Goal: Task Accomplishment & Management: Use online tool/utility

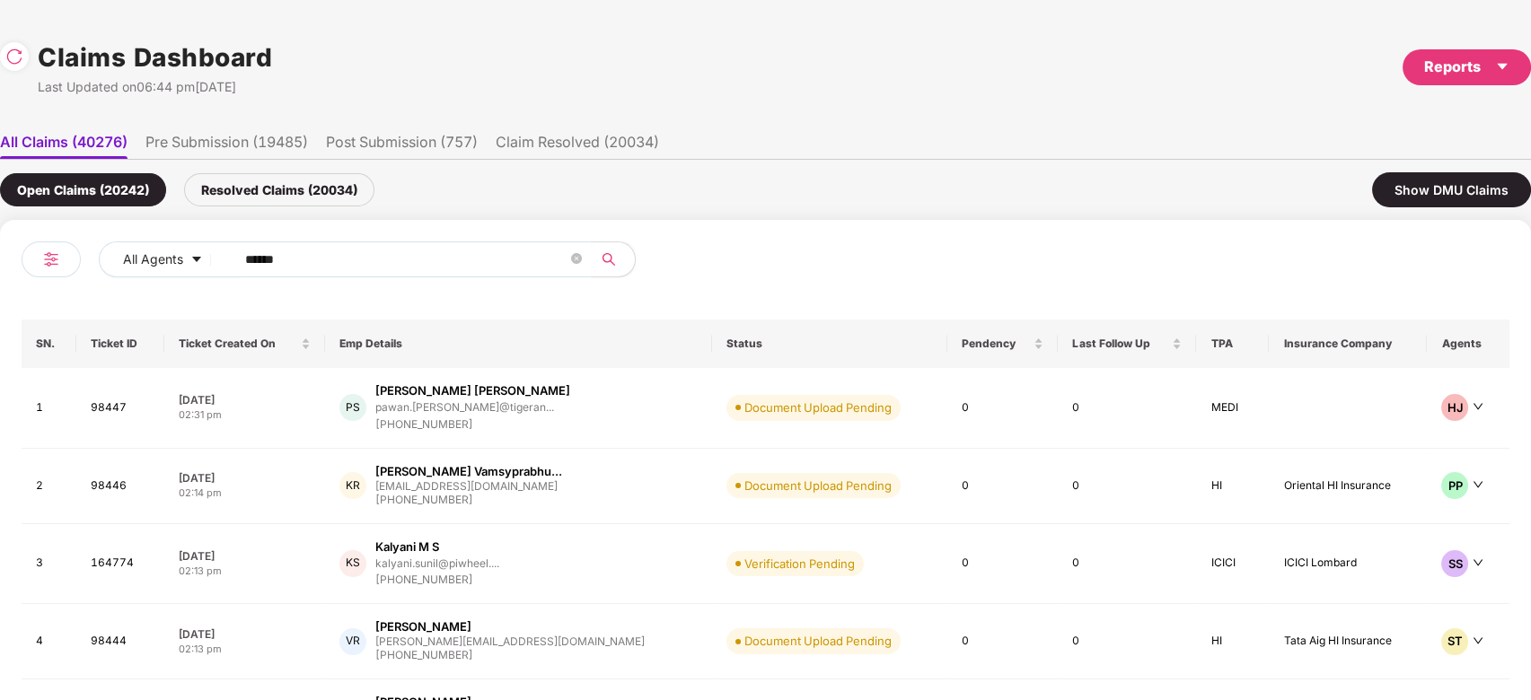
scroll to position [0, 1]
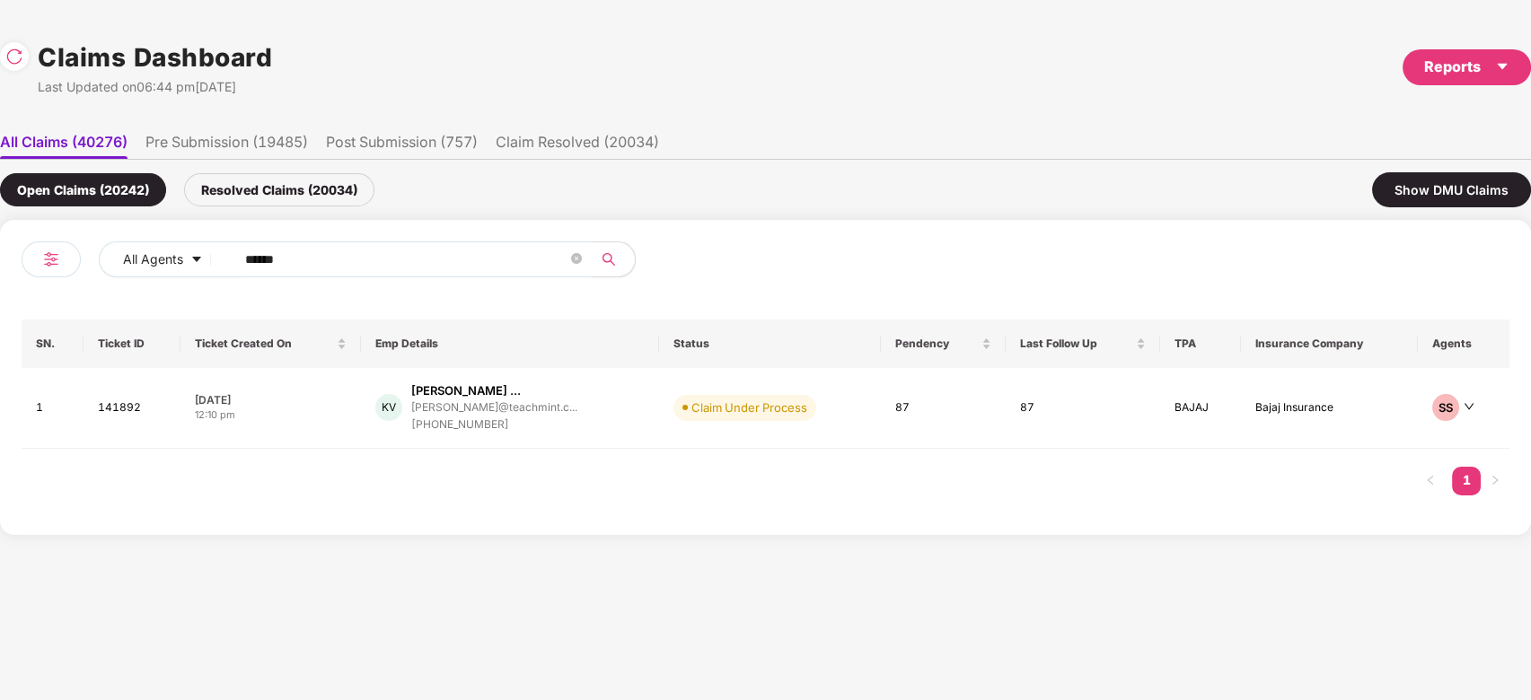
click at [418, 250] on input "******" at bounding box center [406, 259] width 322 height 27
paste input "text"
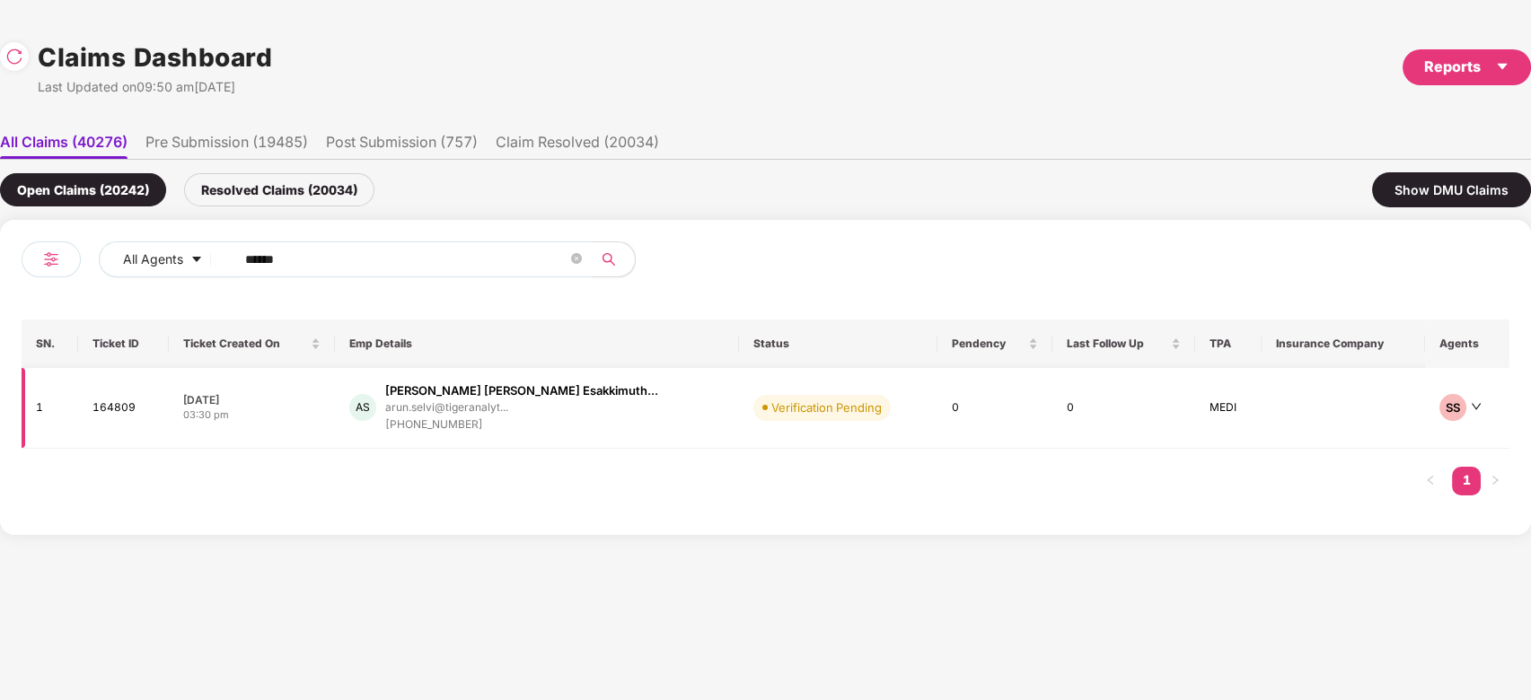
type input "******"
click at [541, 413] on div "arun.selvi@tigeranalyt..." at bounding box center [521, 408] width 273 height 17
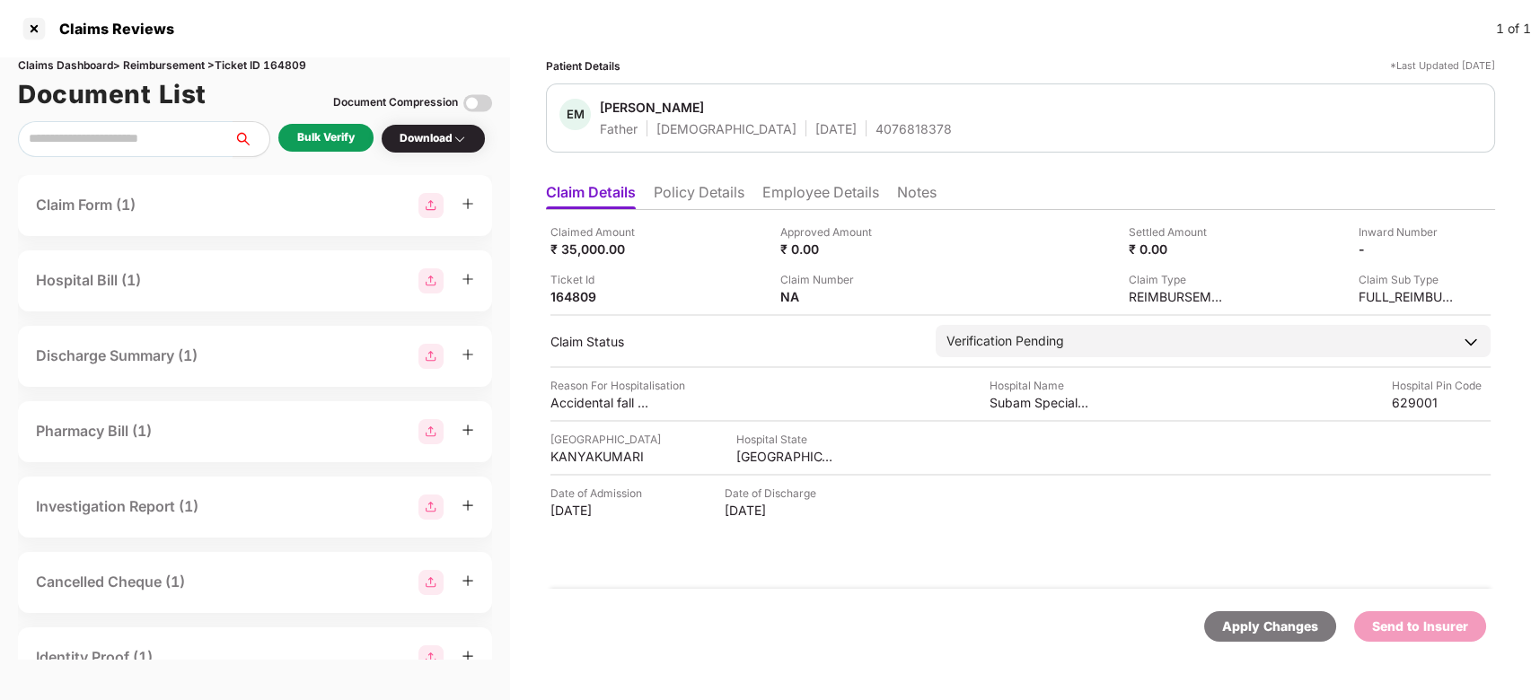
click at [316, 133] on div "Bulk Verify" at bounding box center [325, 137] width 57 height 17
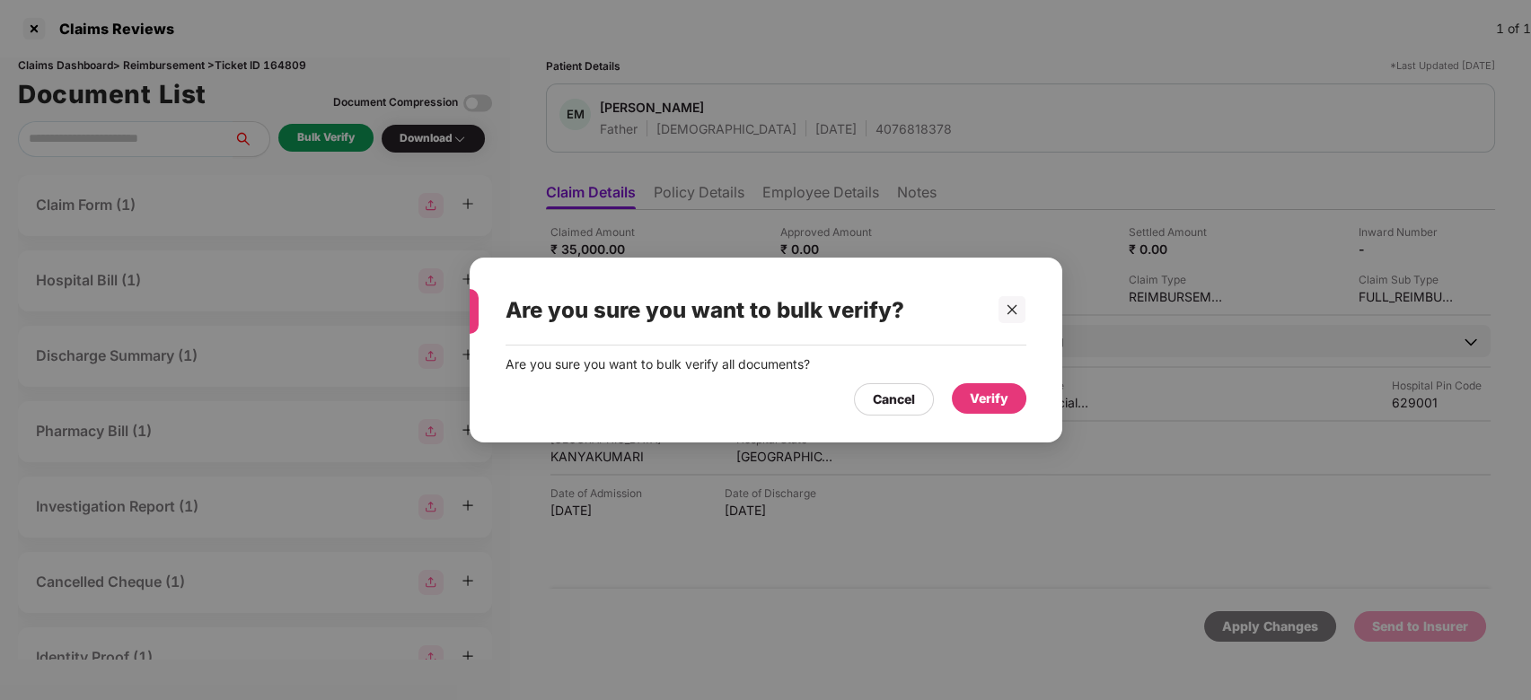
click at [998, 404] on div "Verify" at bounding box center [989, 399] width 39 height 20
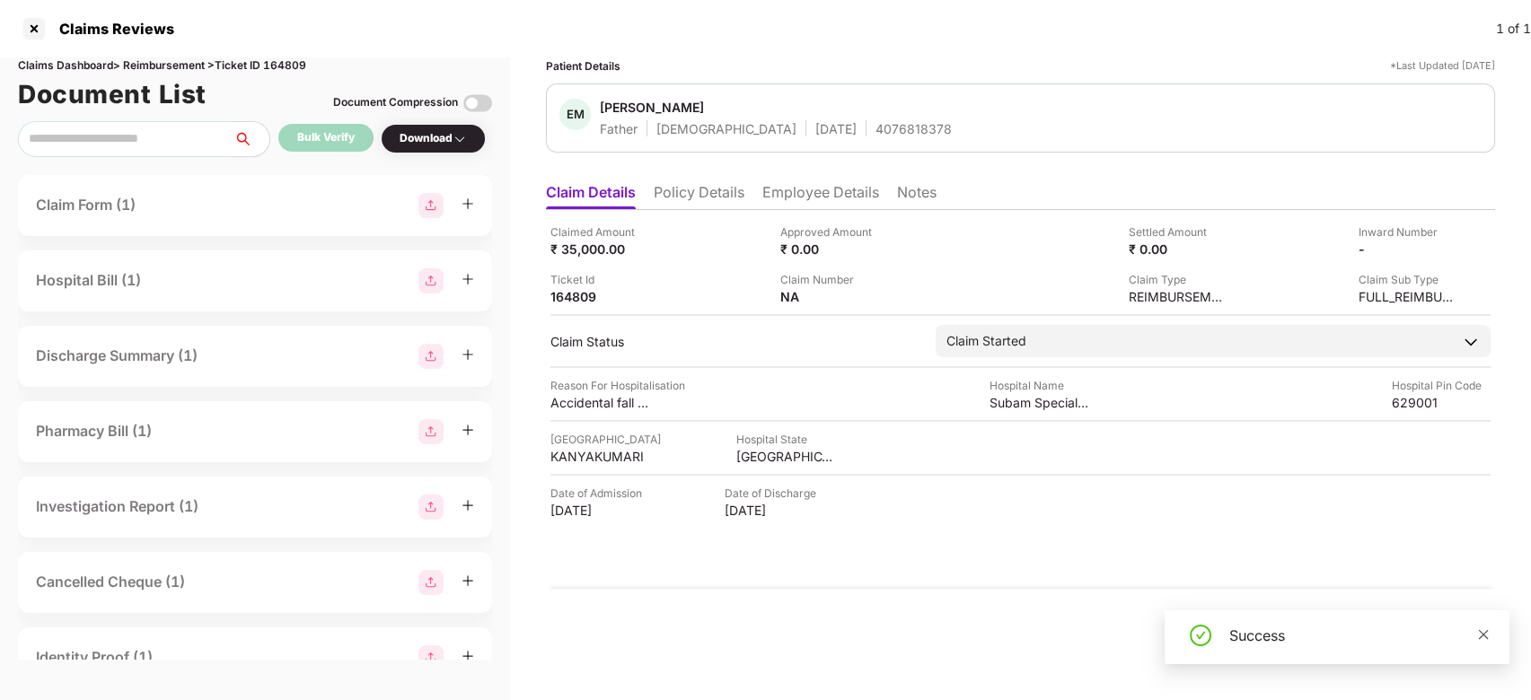
click at [1488, 637] on icon "close" at bounding box center [1483, 635] width 13 height 13
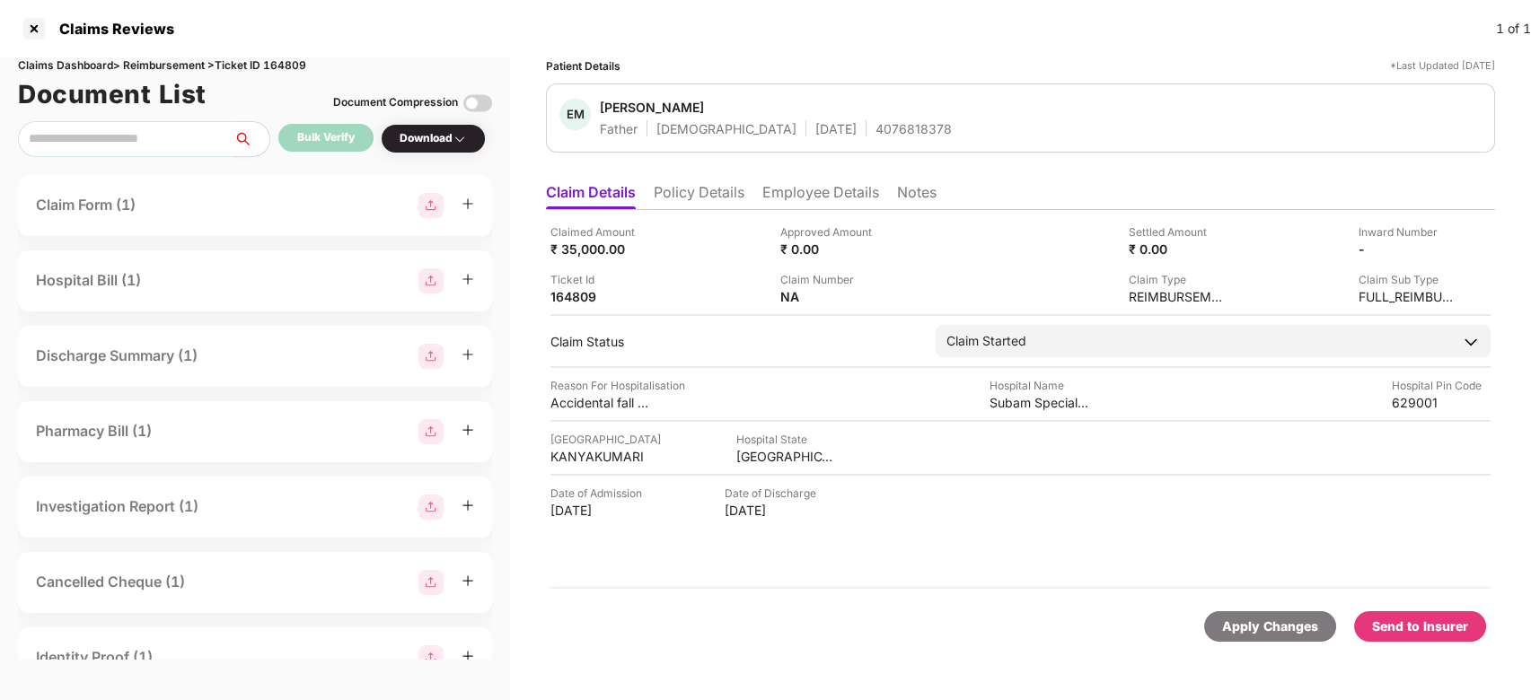
click at [1469, 626] on div "Send to Insurer" at bounding box center [1420, 626] width 132 height 31
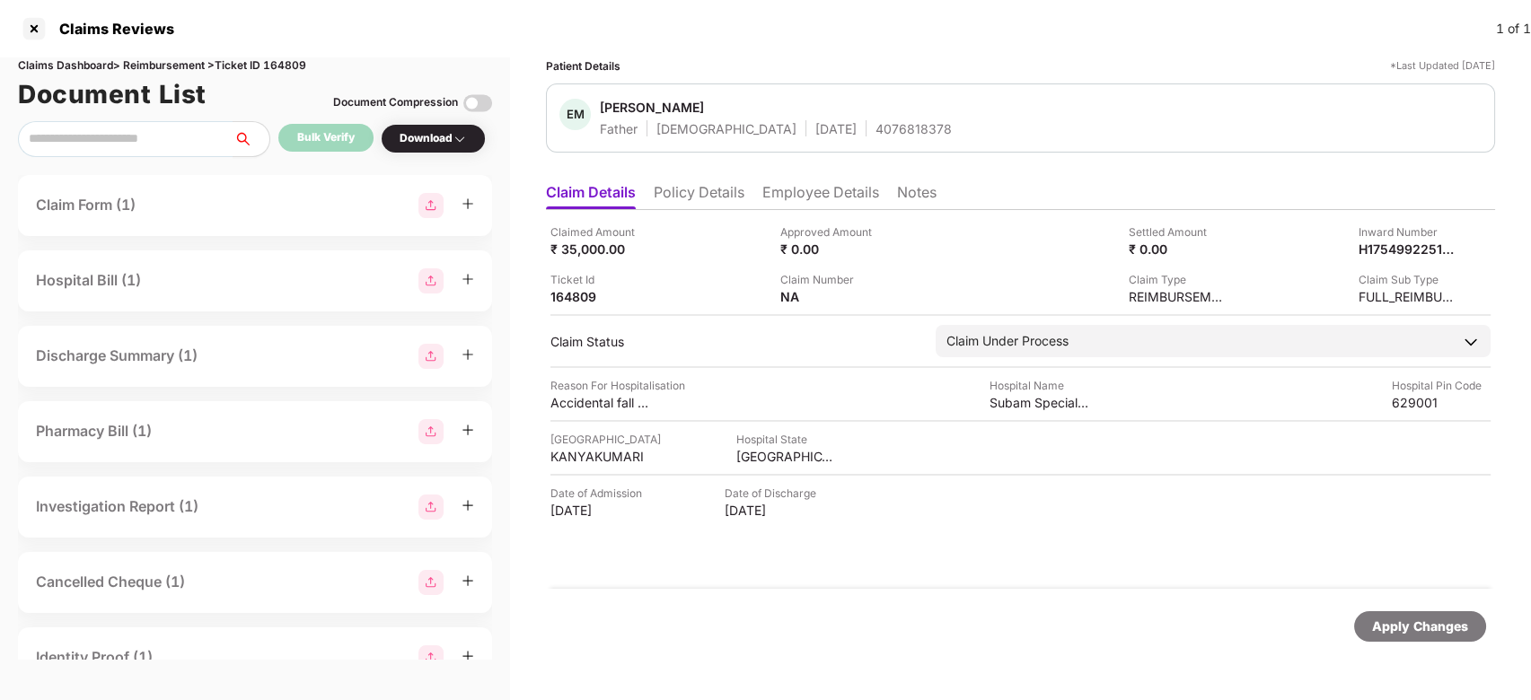
click at [837, 189] on li "Employee Details" at bounding box center [820, 196] width 117 height 26
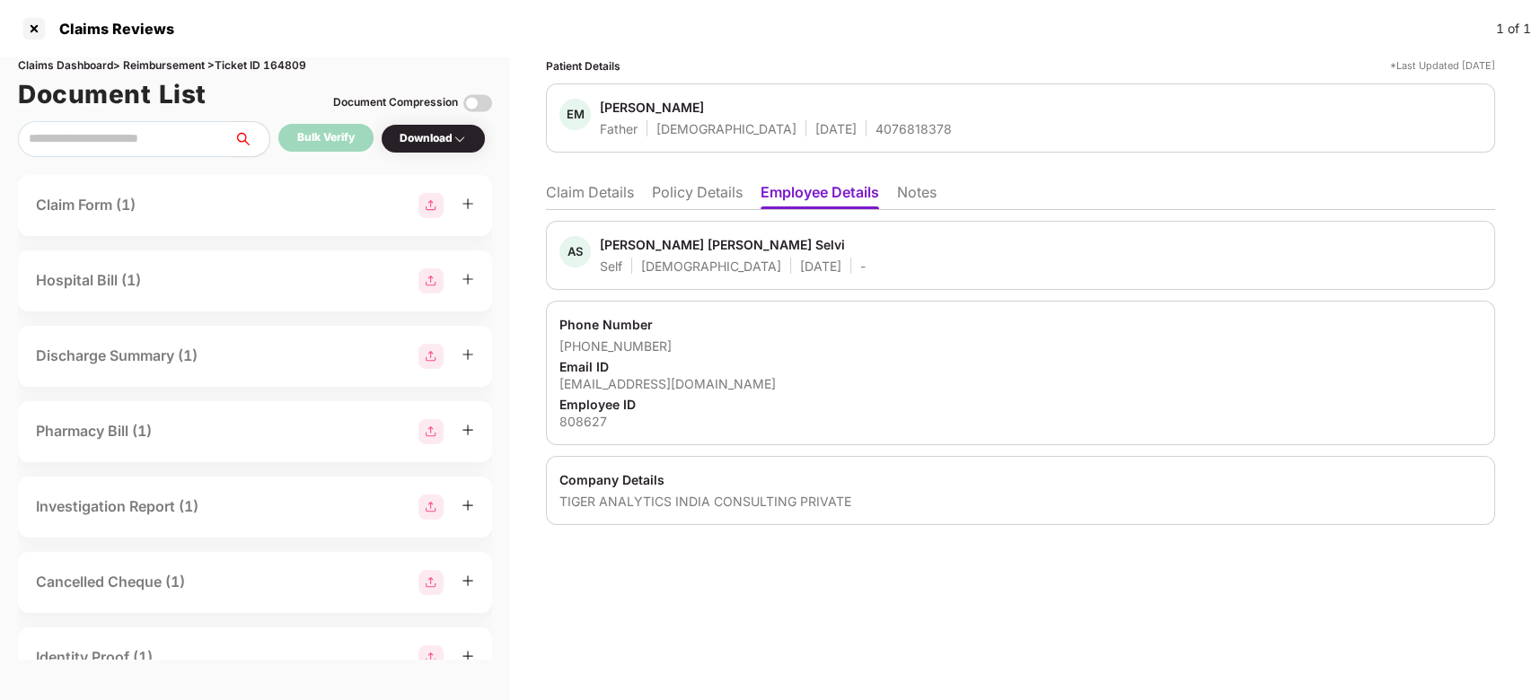
click at [611, 238] on div "[PERSON_NAME] [PERSON_NAME] Selvi" at bounding box center [722, 244] width 245 height 17
copy div "Arun"
